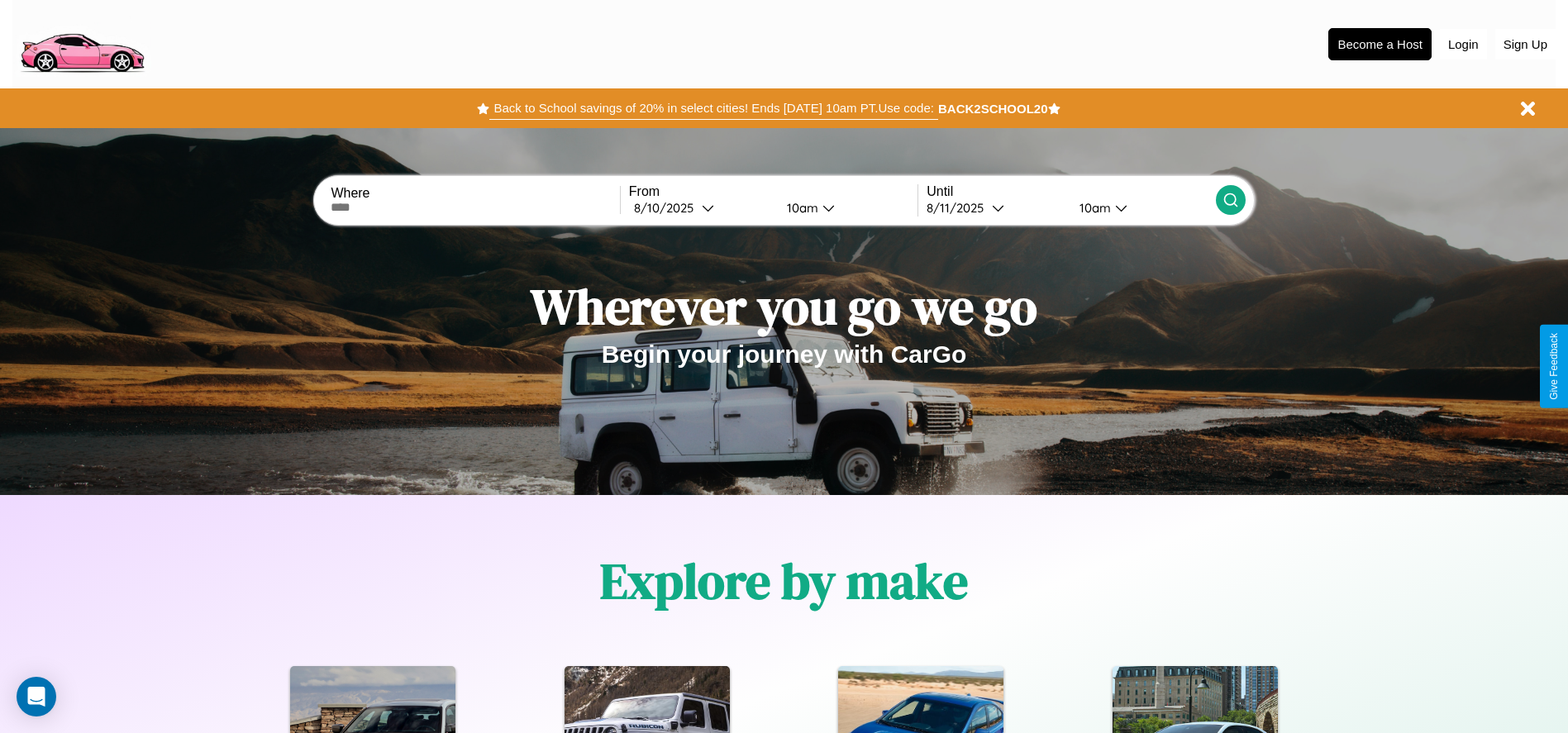
click at [713, 108] on button "Back to School savings of 20% in select cities! Ends [DATE] 10am PT. Use code:" at bounding box center [713, 108] width 448 height 23
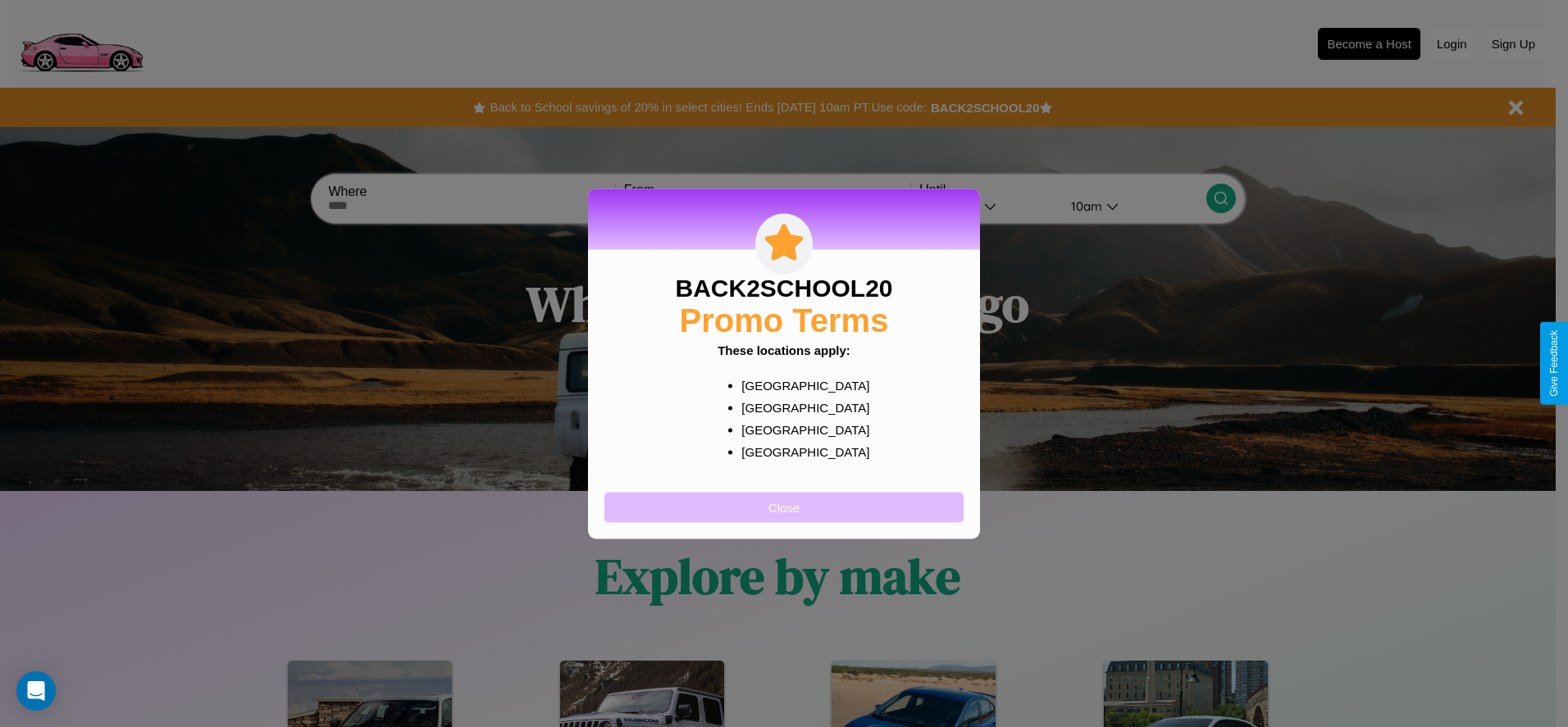
click at [784, 507] on button "Close" at bounding box center [784, 507] width 359 height 31
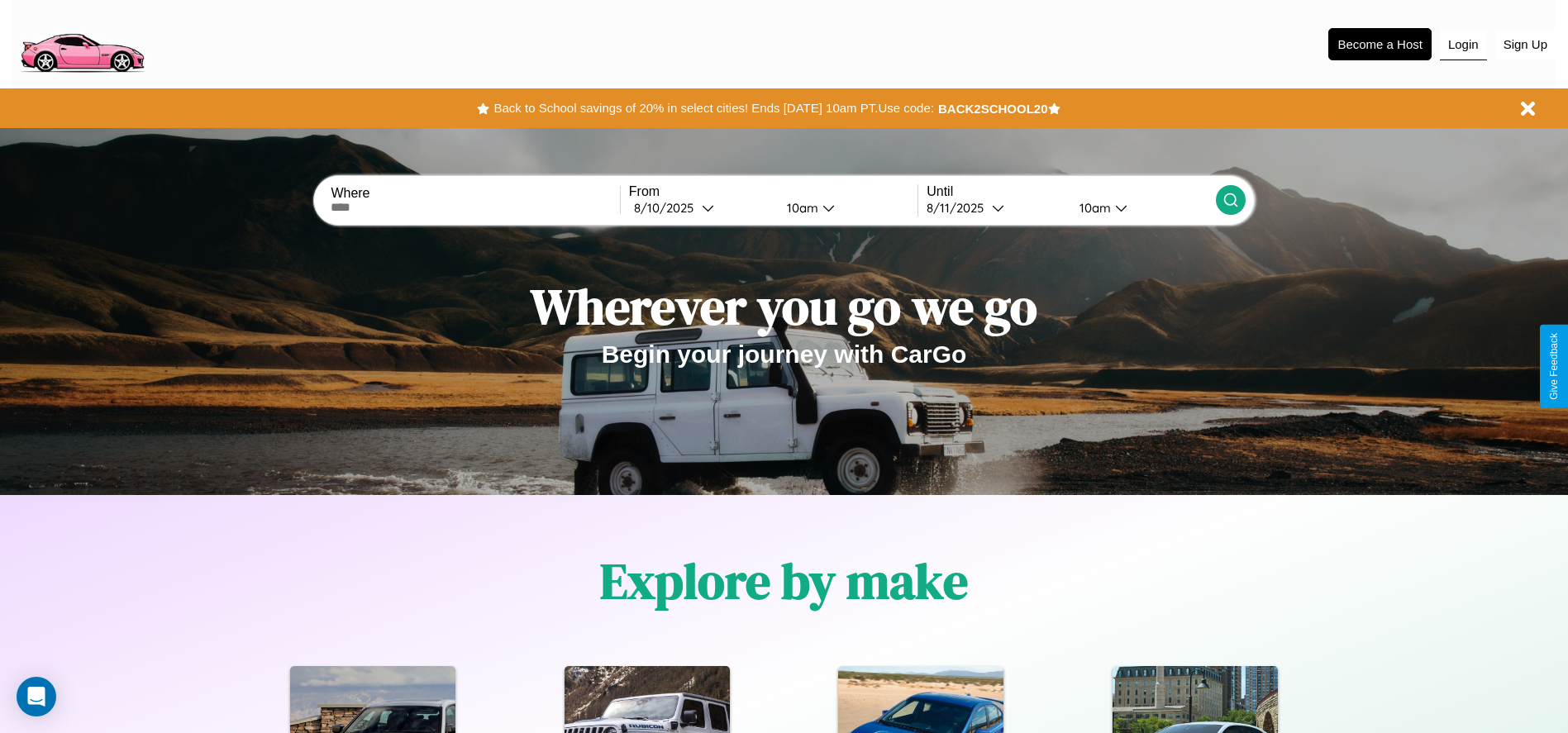
click at [1463, 44] on button "Login" at bounding box center [1463, 45] width 47 height 32
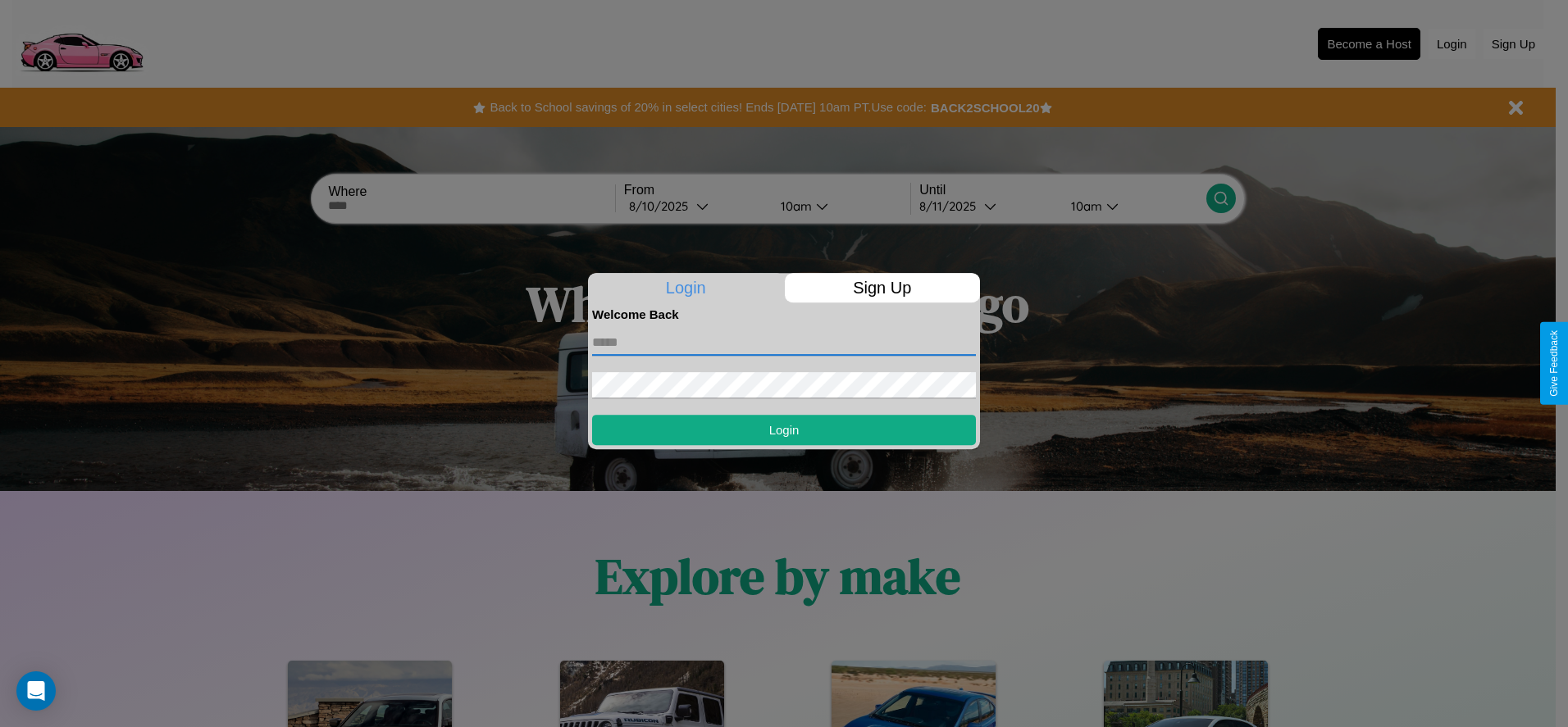
click at [784, 342] on input "text" at bounding box center [784, 342] width 384 height 26
type input "**********"
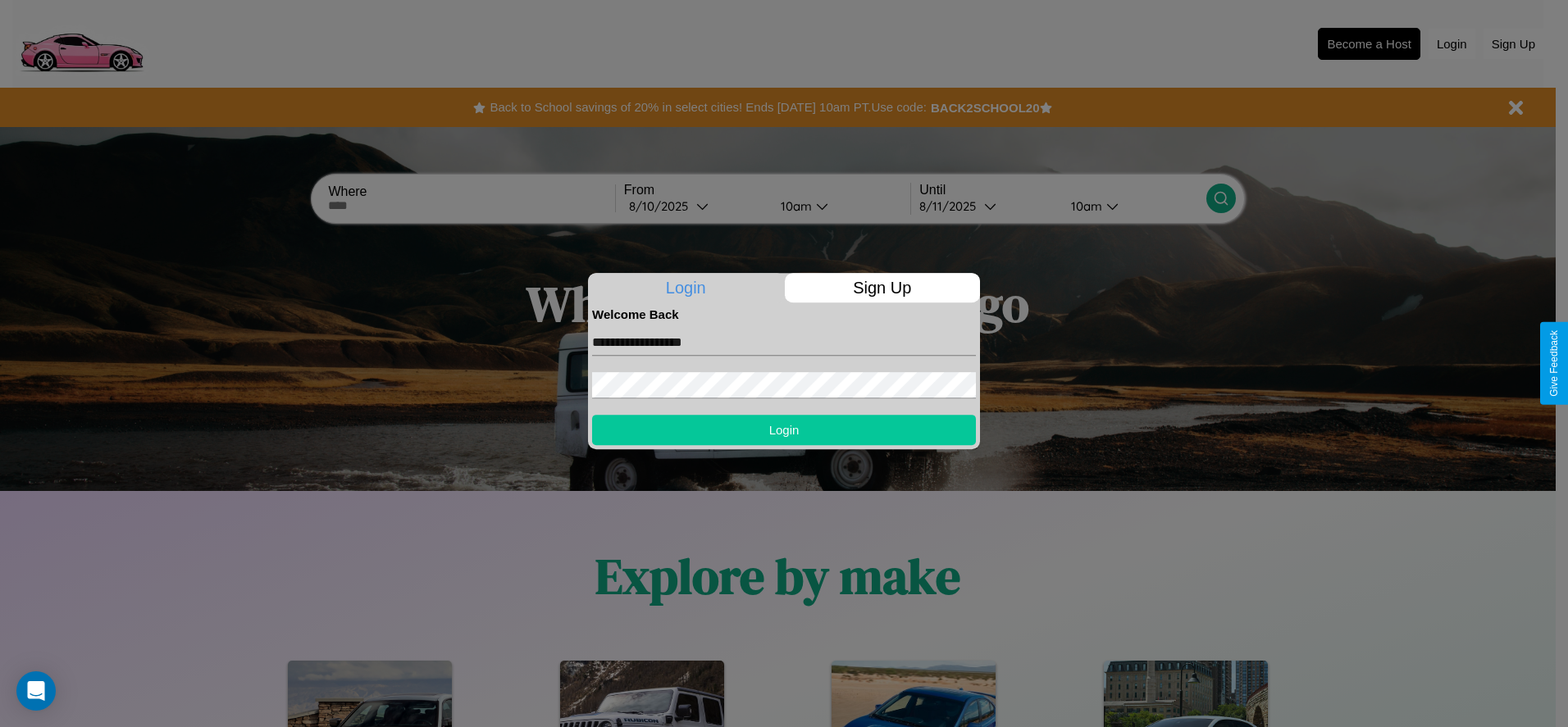
click at [784, 429] on button "Login" at bounding box center [784, 430] width 384 height 31
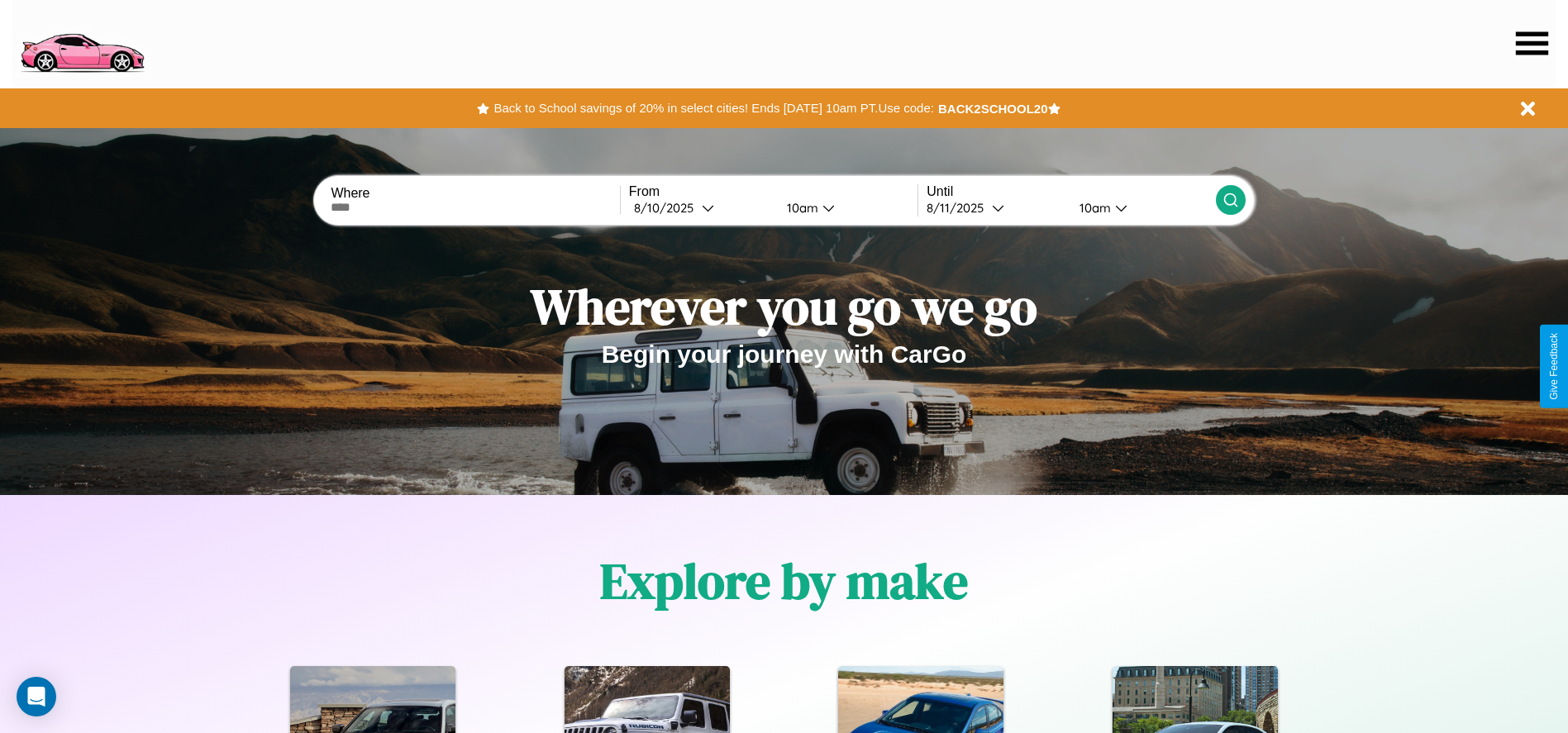
click at [1532, 43] on icon at bounding box center [1532, 43] width 32 height 23
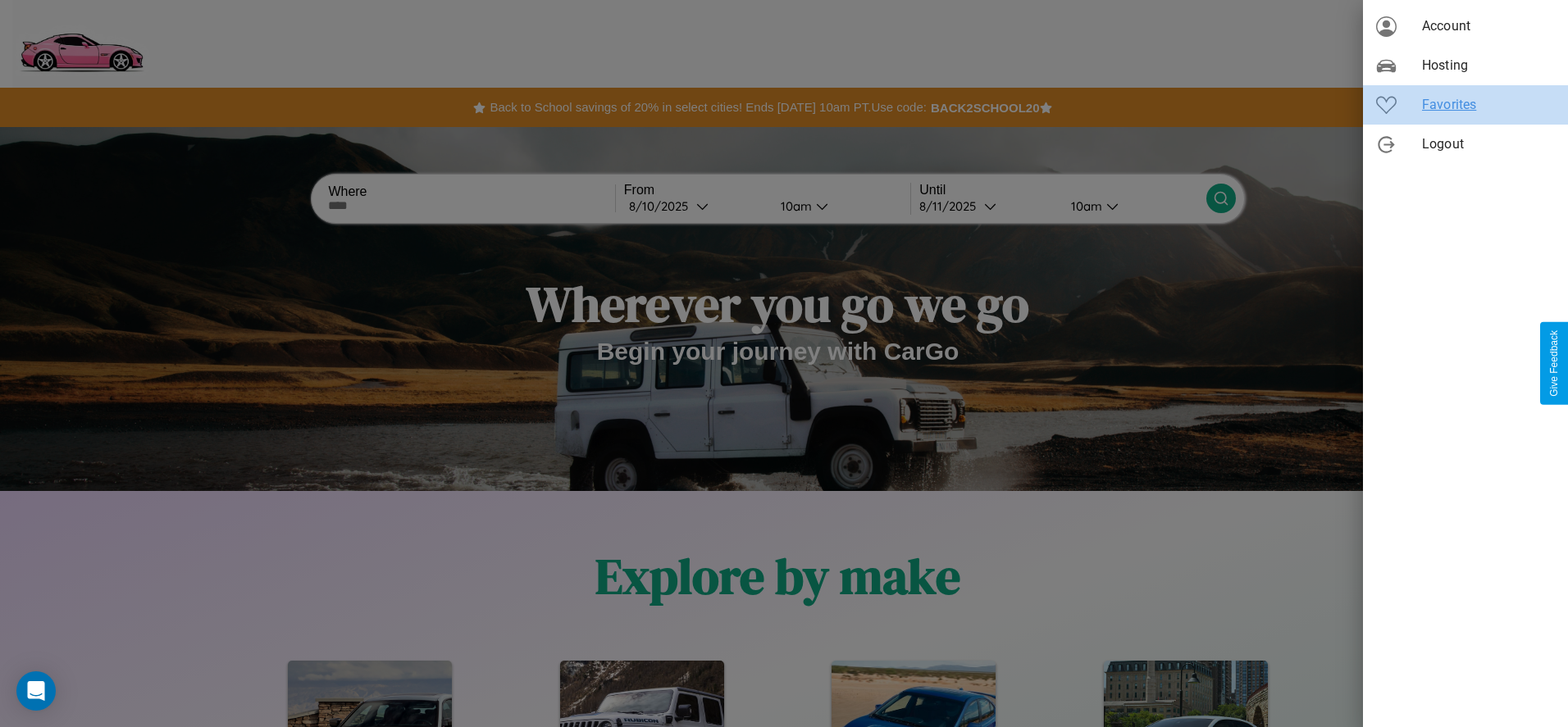
click at [1466, 105] on span "Favorites" at bounding box center [1488, 105] width 133 height 20
